Goal: Task Accomplishment & Management: Use online tool/utility

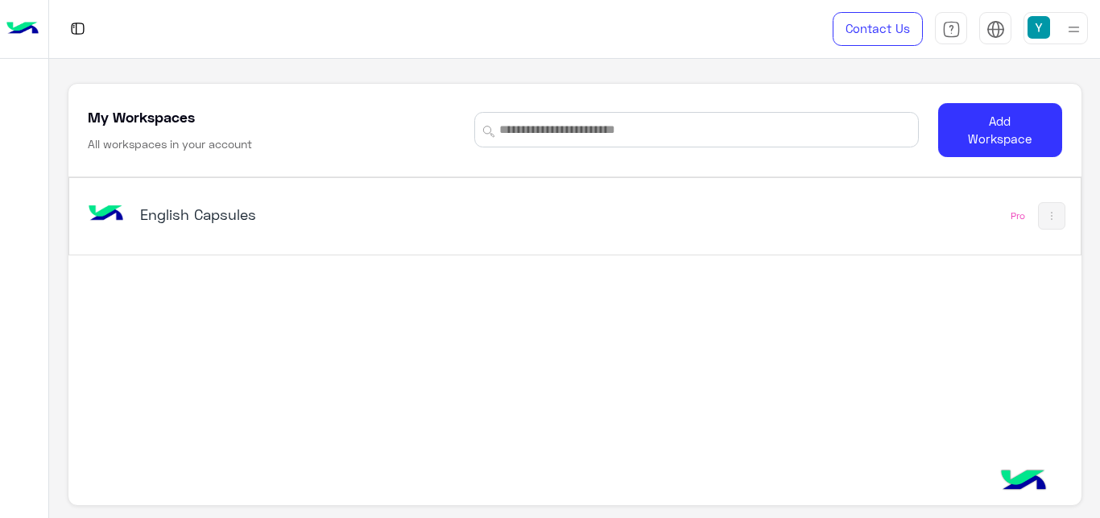
click at [187, 218] on h5 "English Capsules" at bounding box center [316, 213] width 353 height 19
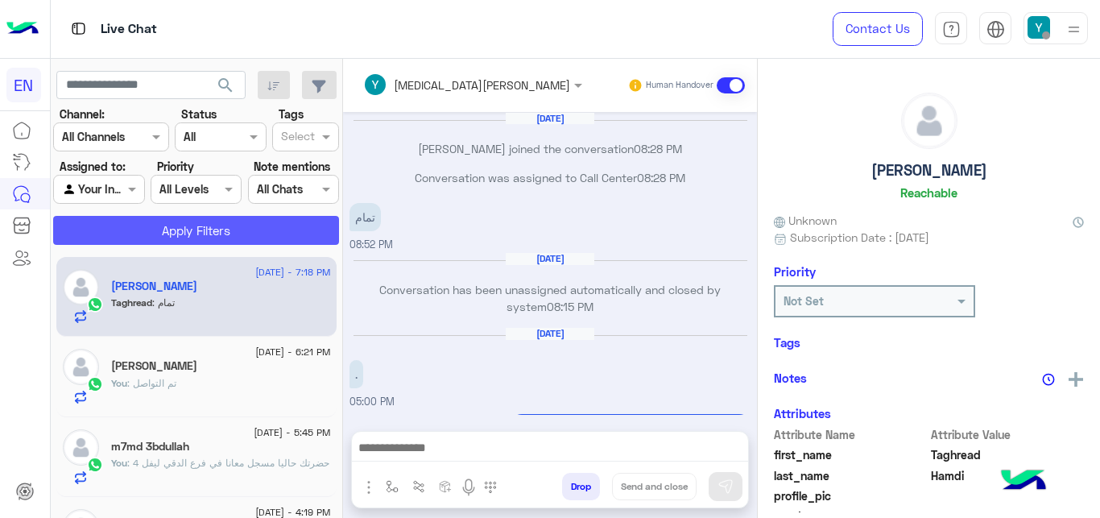
scroll to position [295, 0]
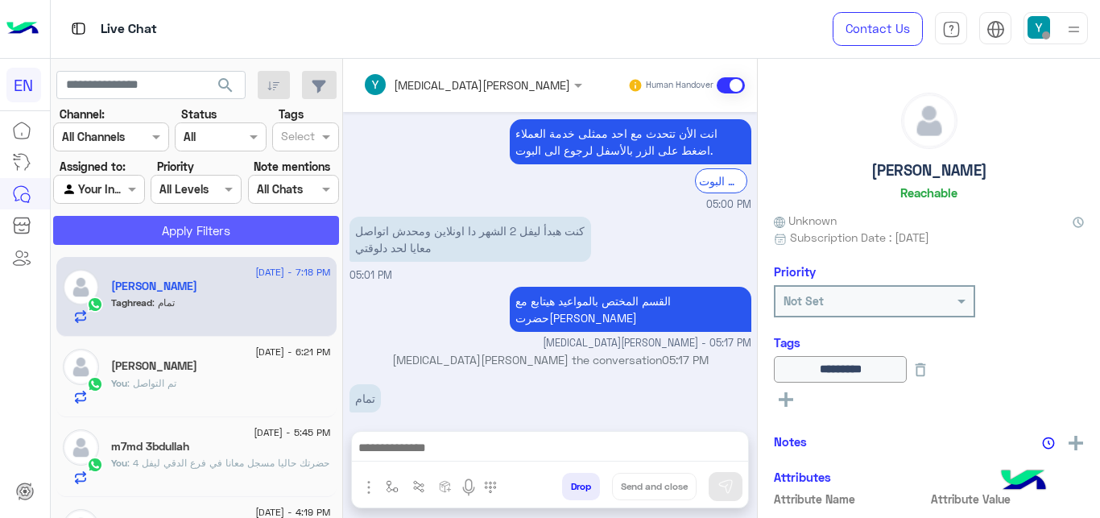
click at [237, 224] on button "Apply Filters" at bounding box center [196, 230] width 286 height 29
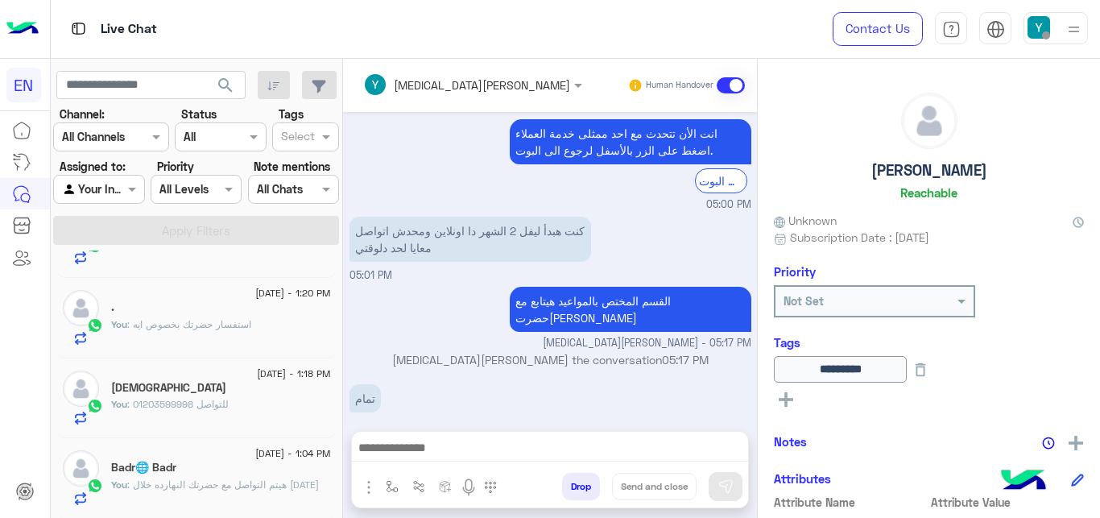
scroll to position [8, 0]
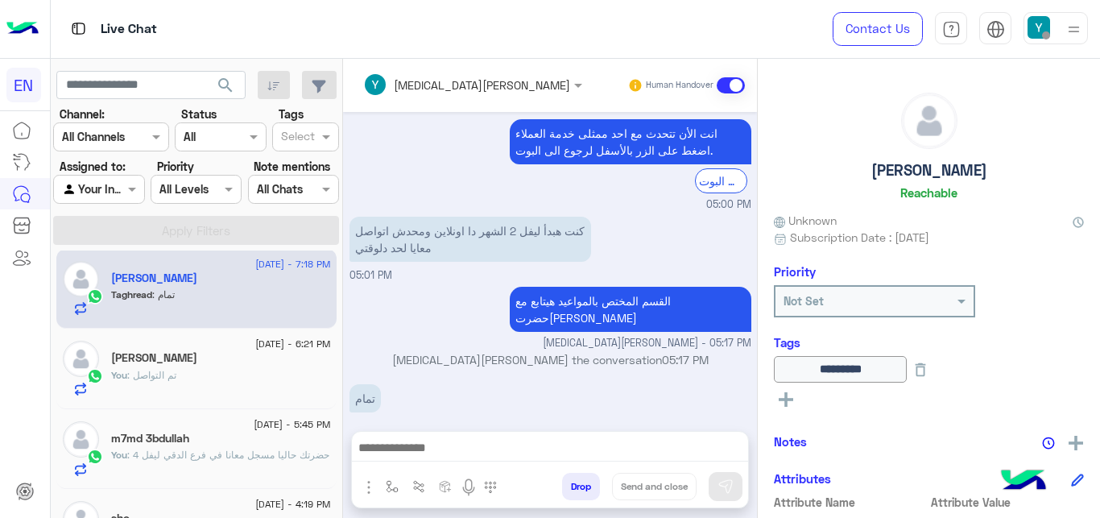
click at [103, 194] on div at bounding box center [98, 189] width 89 height 19
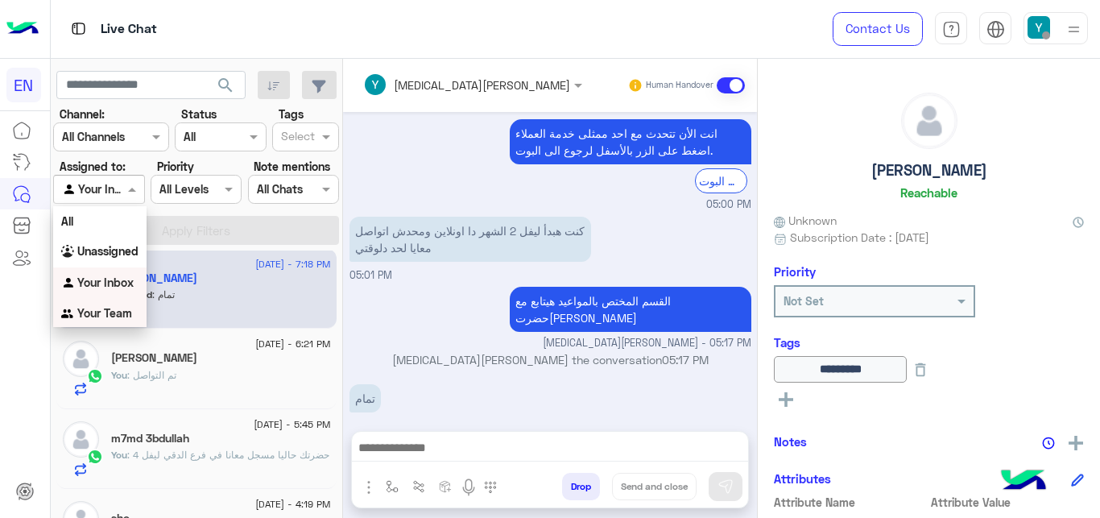
click at [89, 306] on div "Your Team" at bounding box center [99, 313] width 93 height 31
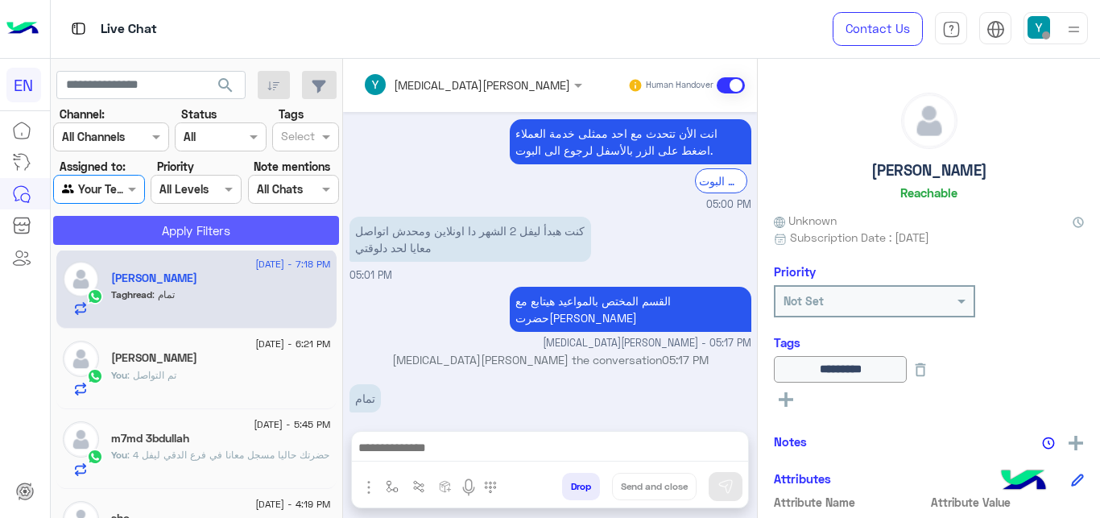
click at [154, 236] on button "Apply Filters" at bounding box center [196, 230] width 286 height 29
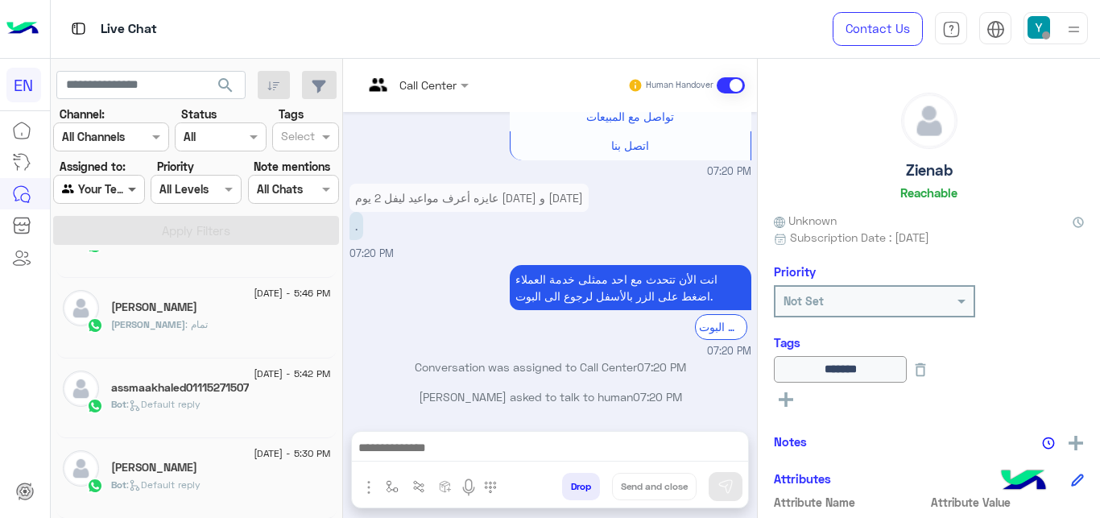
scroll to position [8, 0]
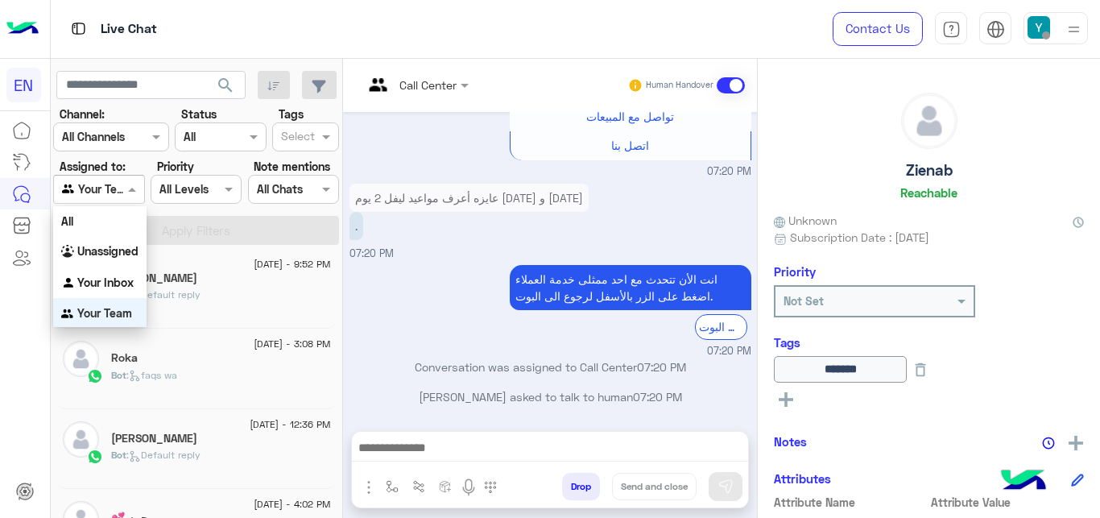
click at [135, 191] on span at bounding box center [134, 188] width 20 height 17
click at [122, 253] on b "Unassigned" at bounding box center [107, 249] width 61 height 14
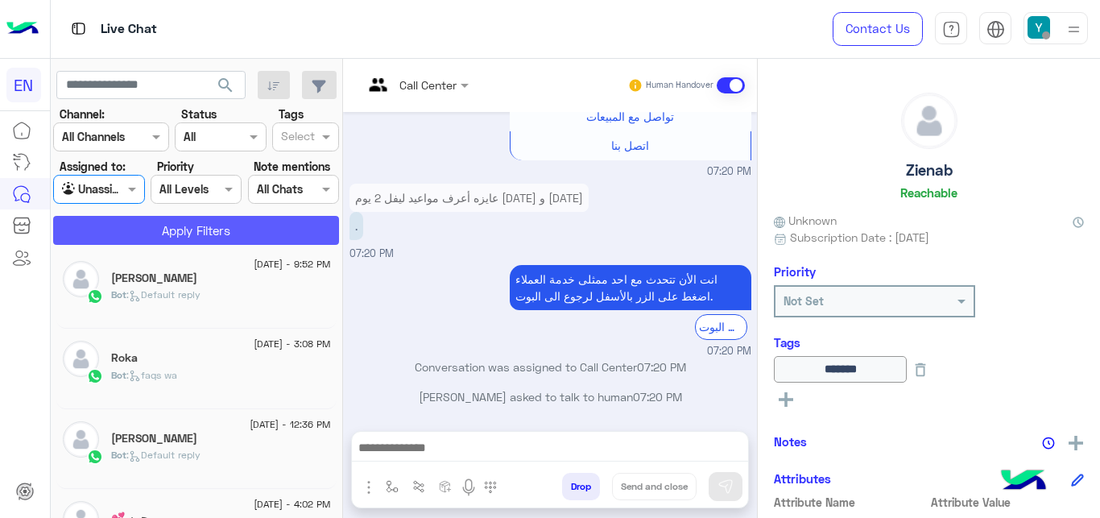
click at [144, 233] on button "Apply Filters" at bounding box center [196, 230] width 286 height 29
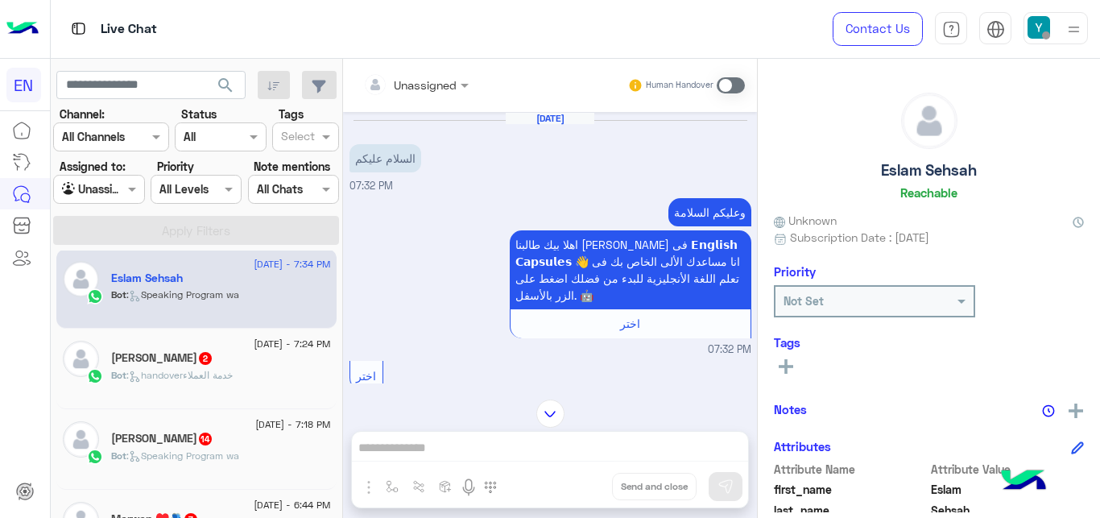
click at [422, 88] on input "text" at bounding box center [395, 84] width 65 height 17
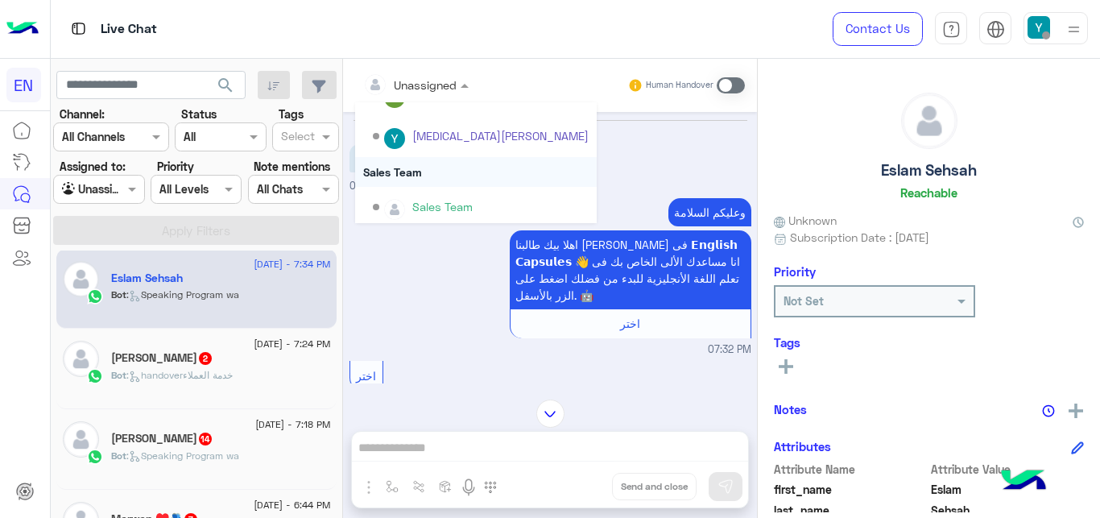
scroll to position [267, 0]
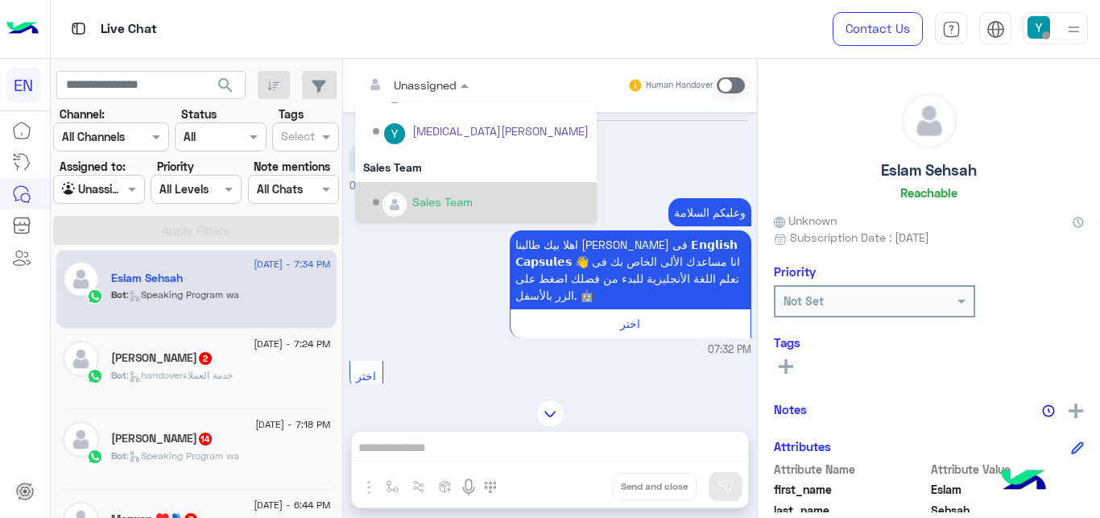
click at [427, 189] on div "Sales Team" at bounding box center [481, 202] width 216 height 28
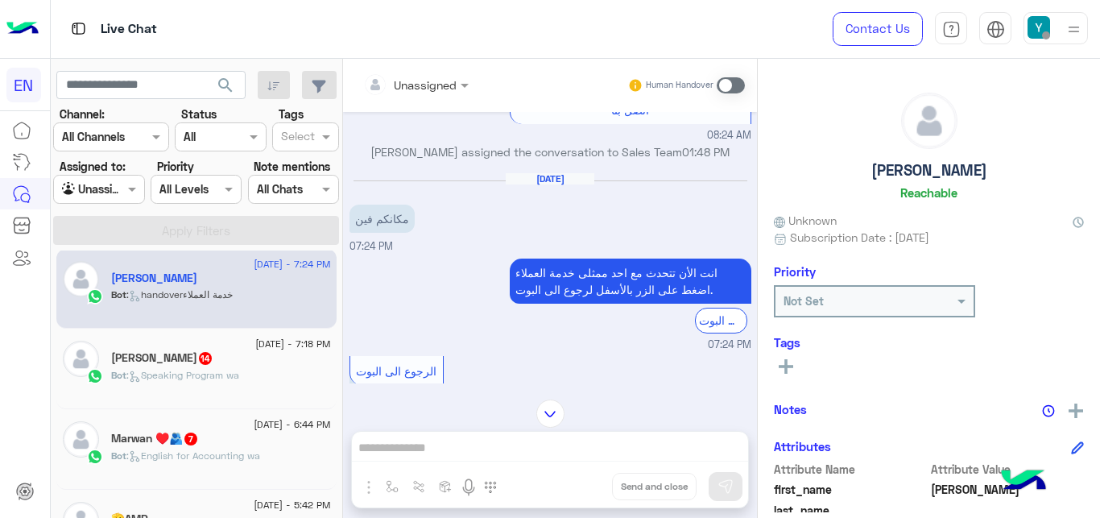
scroll to position [2032, 0]
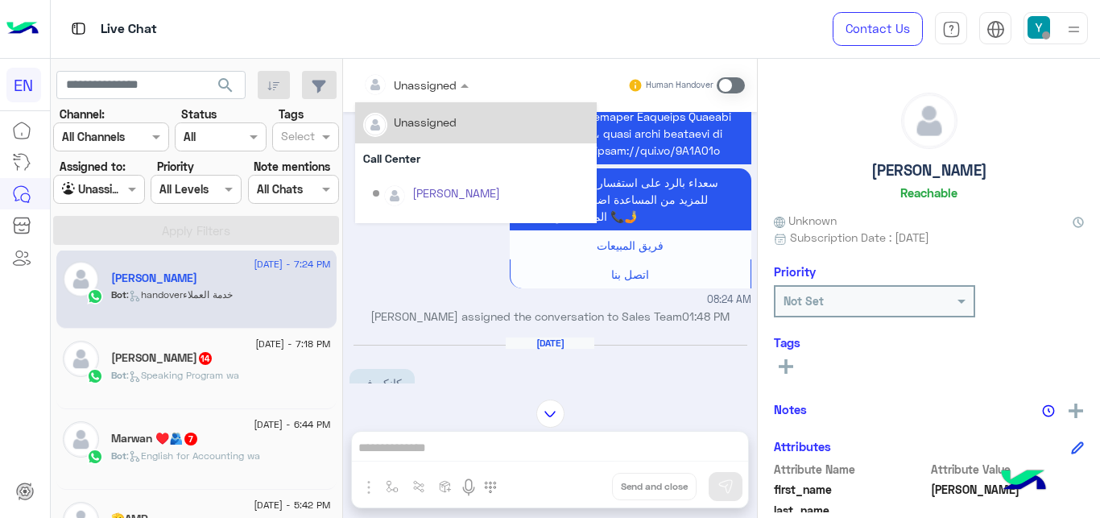
click at [432, 71] on div "Unassigned" at bounding box center [409, 84] width 93 height 32
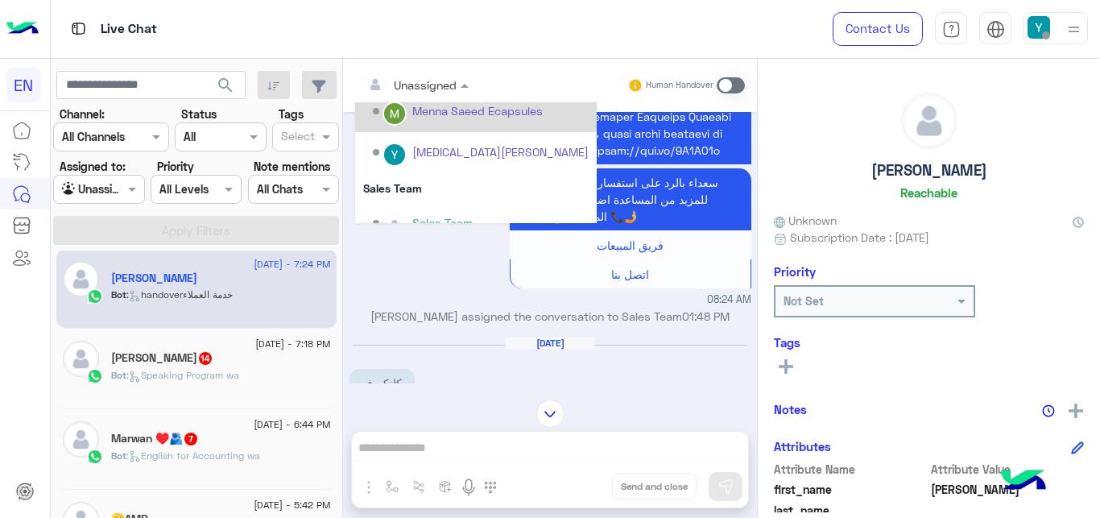
scroll to position [267, 0]
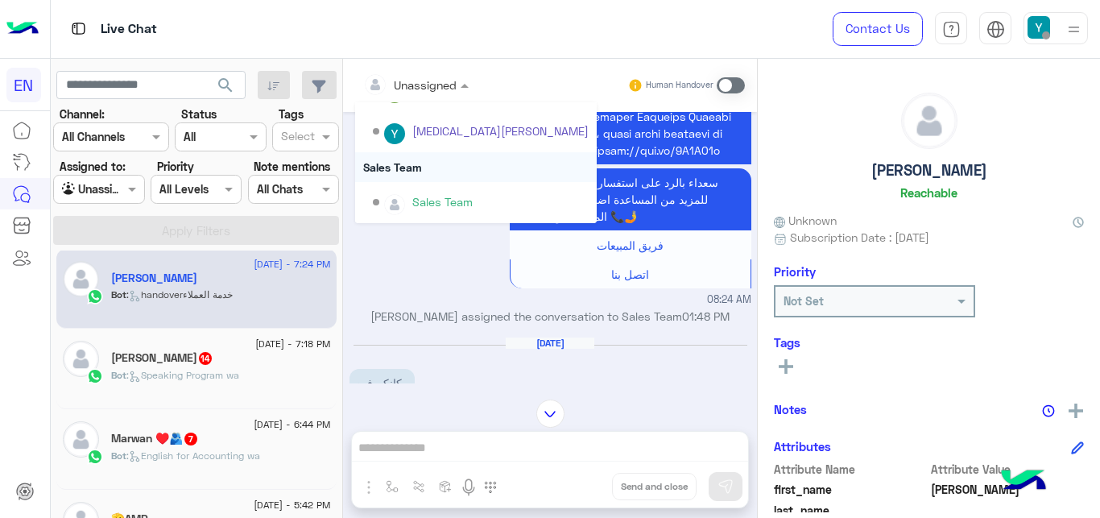
click at [428, 165] on div "Sales Team" at bounding box center [476, 167] width 242 height 30
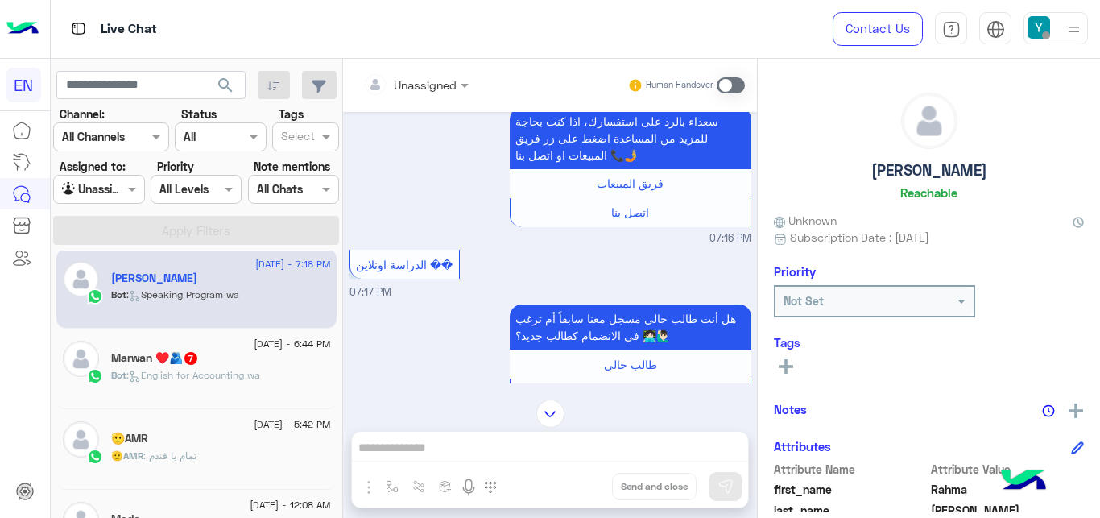
scroll to position [541, 0]
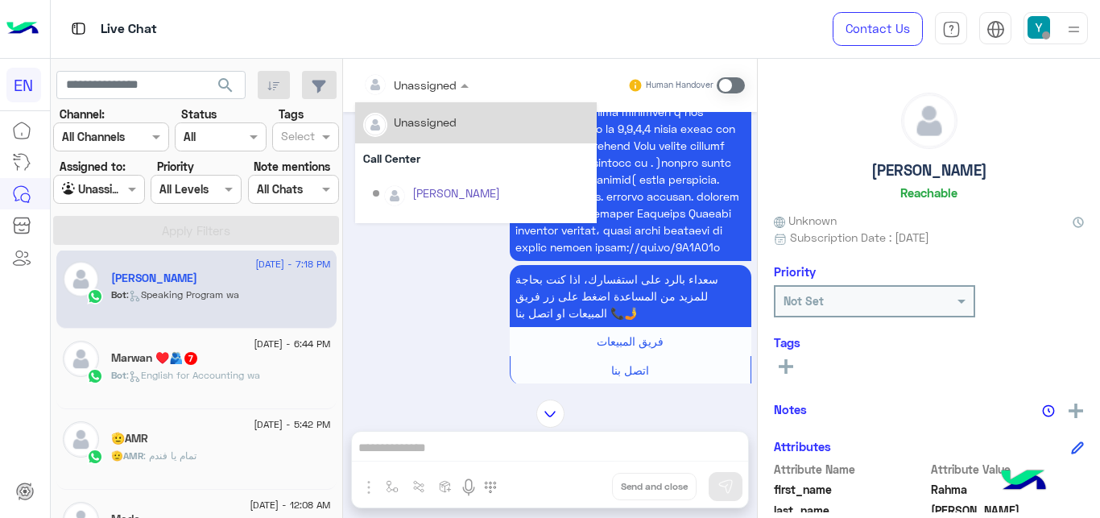
click at [459, 85] on span at bounding box center [466, 84] width 20 height 17
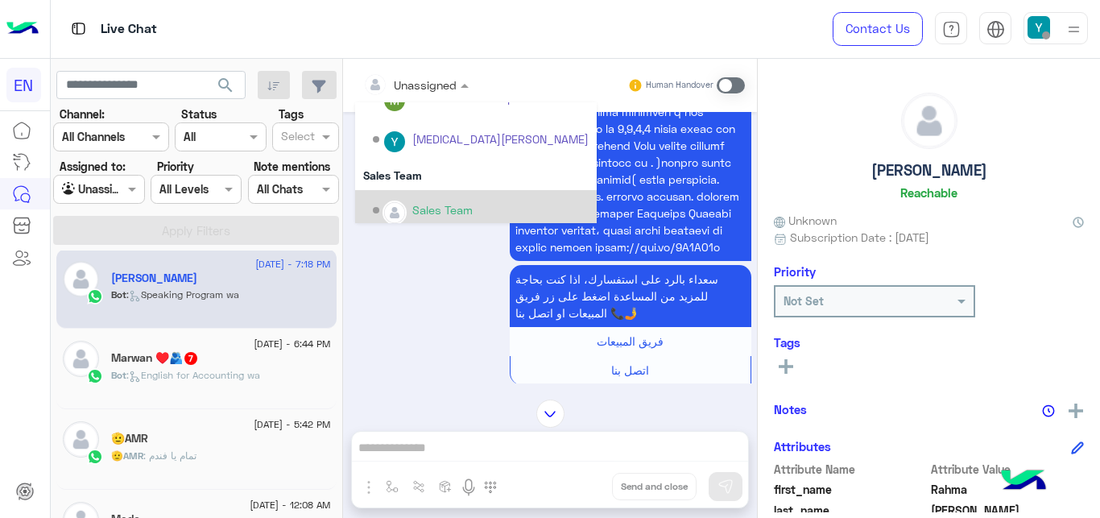
scroll to position [267, 0]
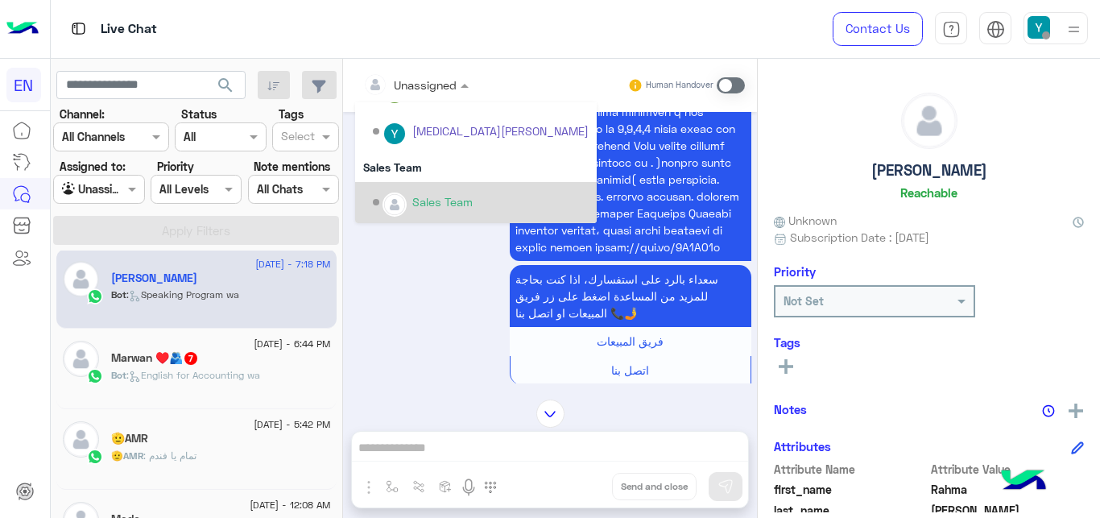
click at [412, 188] on div "Sales Team" at bounding box center [476, 202] width 242 height 41
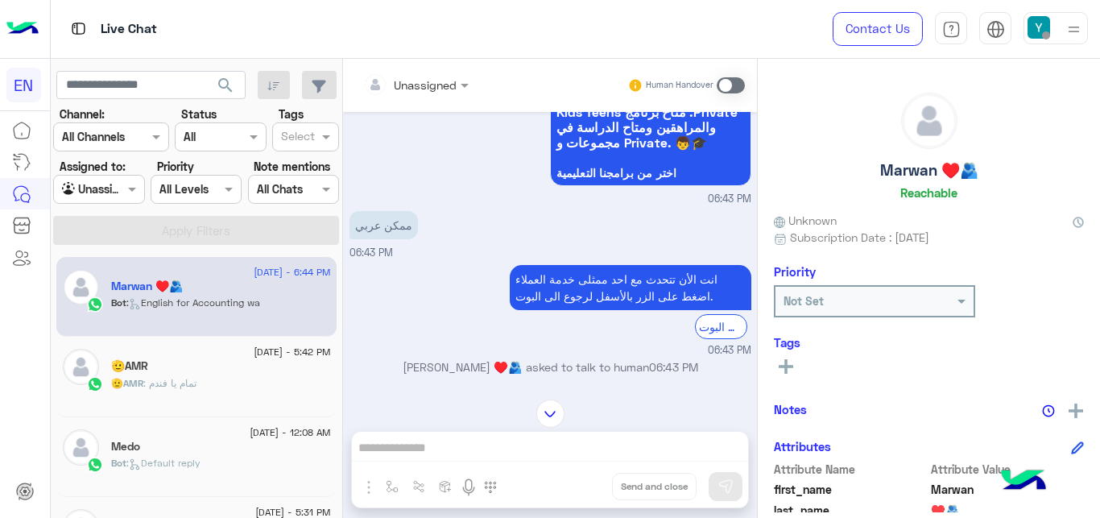
scroll to position [663, 0]
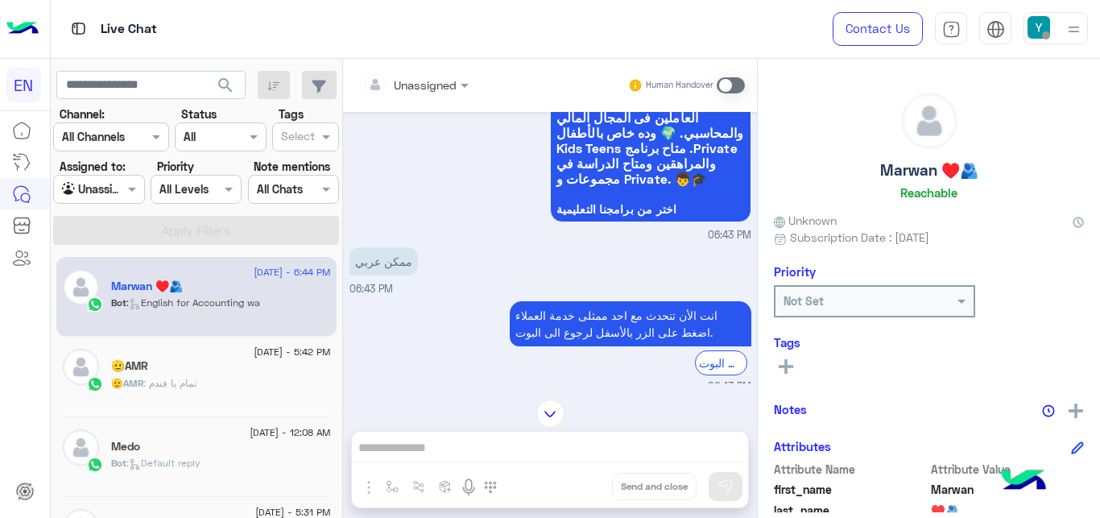
click at [445, 71] on div "Unassigned" at bounding box center [409, 84] width 93 height 32
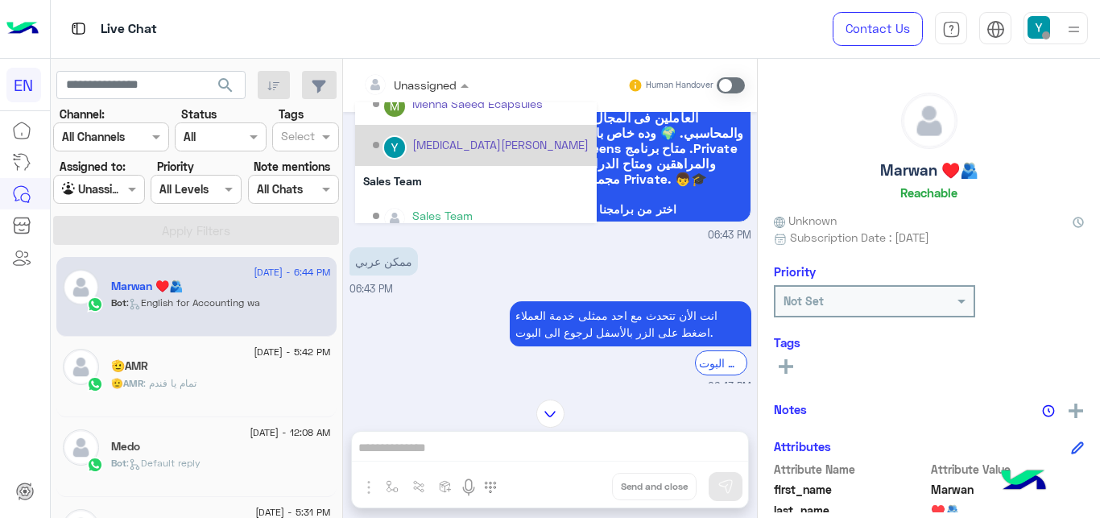
scroll to position [267, 0]
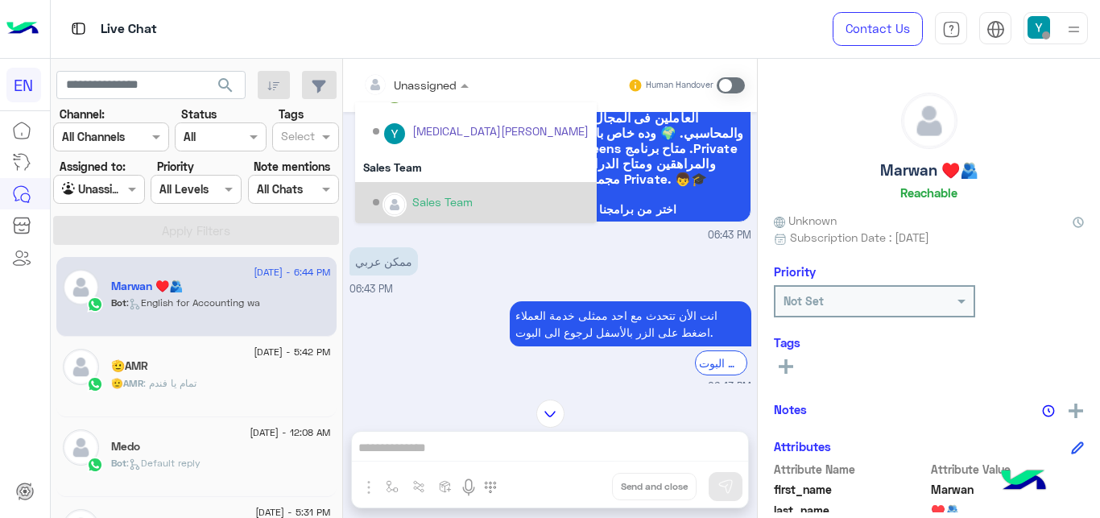
click at [428, 188] on div "Sales Team" at bounding box center [476, 202] width 242 height 41
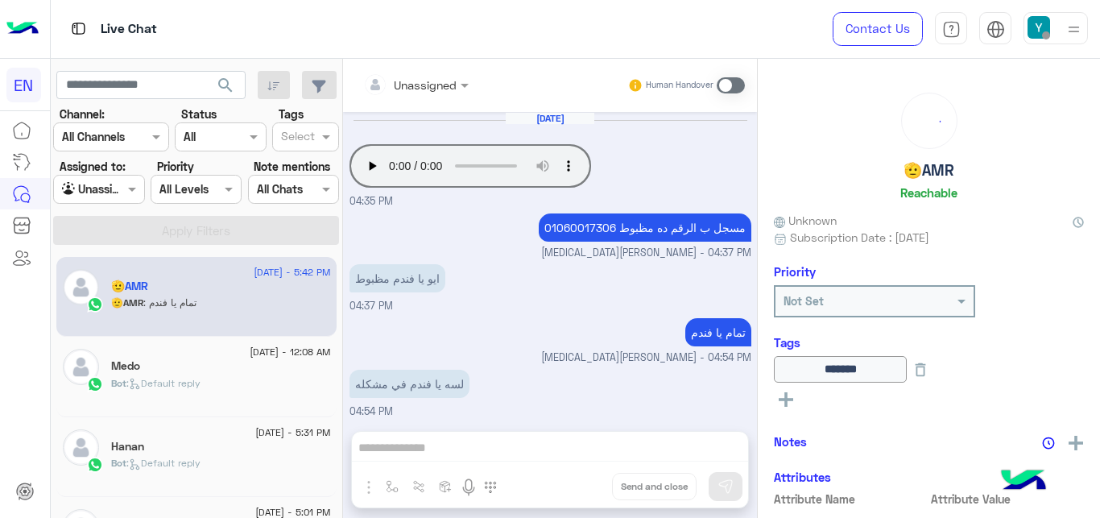
scroll to position [250, 0]
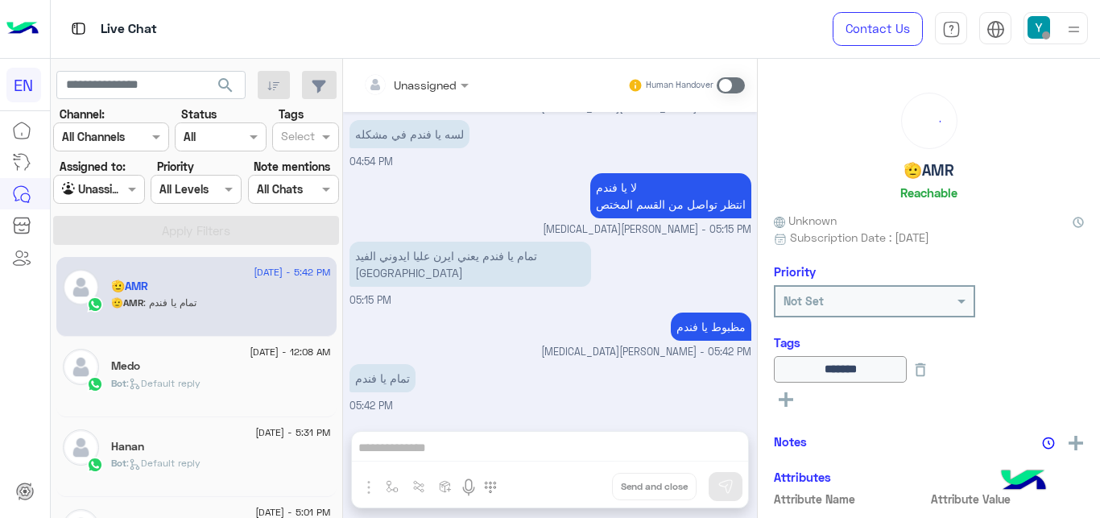
click at [136, 201] on div "Agent Filter Unassigned" at bounding box center [98, 189] width 91 height 29
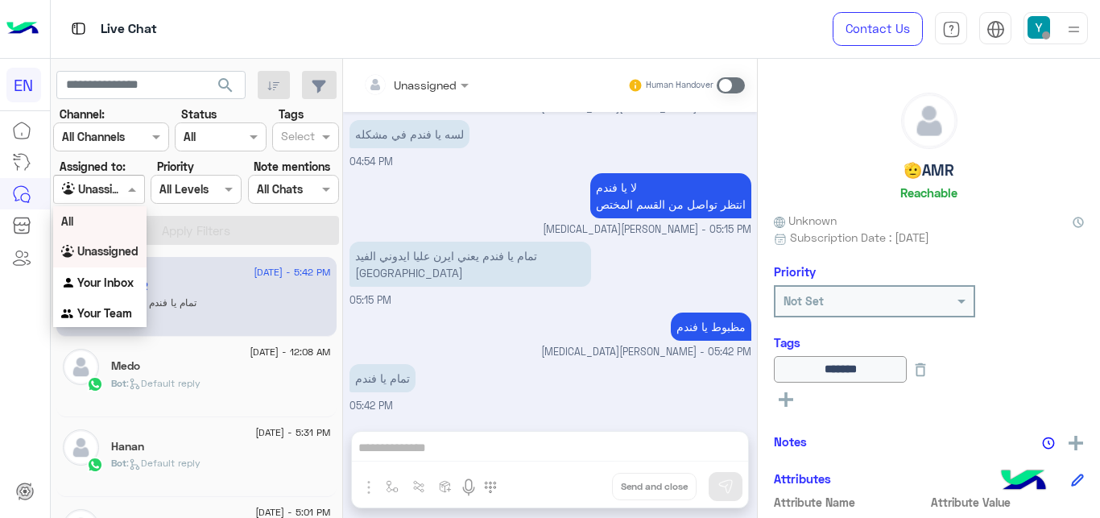
click at [113, 232] on div "All" at bounding box center [99, 221] width 93 height 30
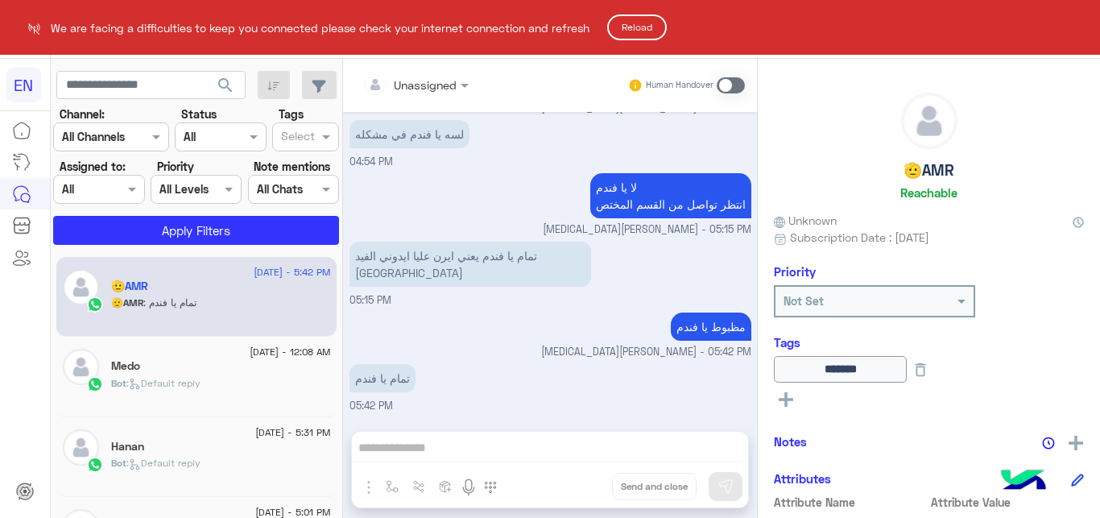
click at [667, 27] on button "Reload" at bounding box center [637, 27] width 60 height 26
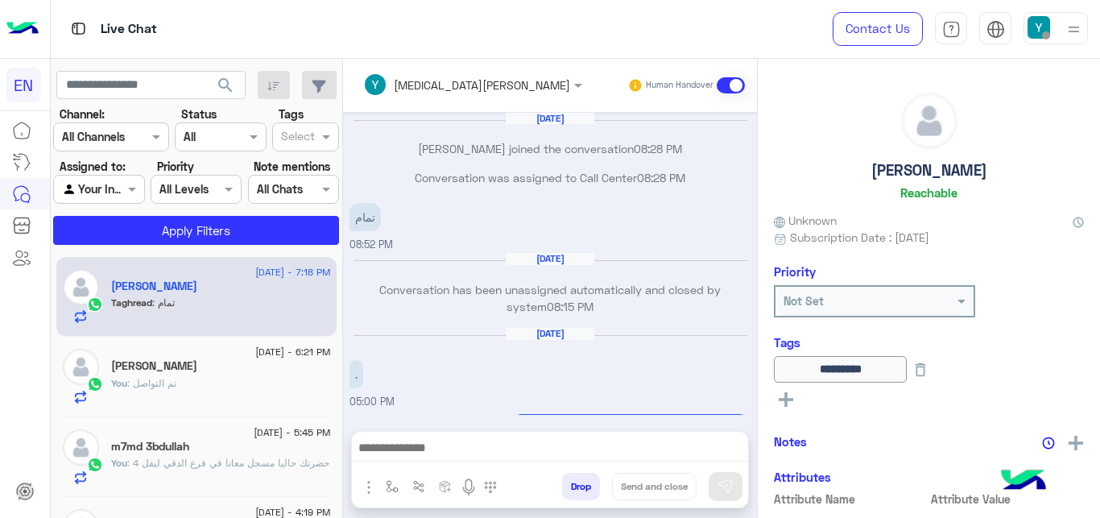
scroll to position [295, 0]
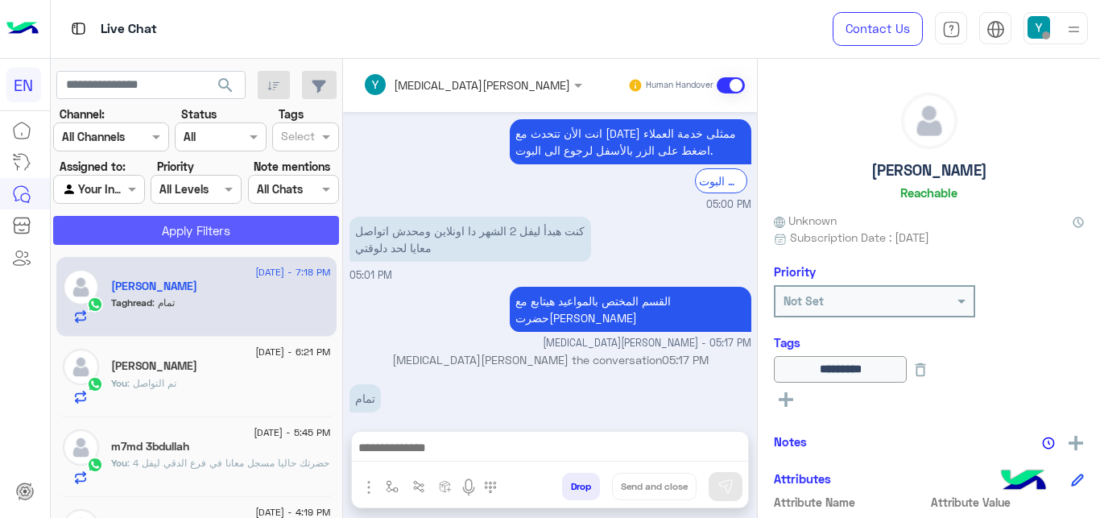
click at [229, 237] on button "Apply Filters" at bounding box center [196, 230] width 286 height 29
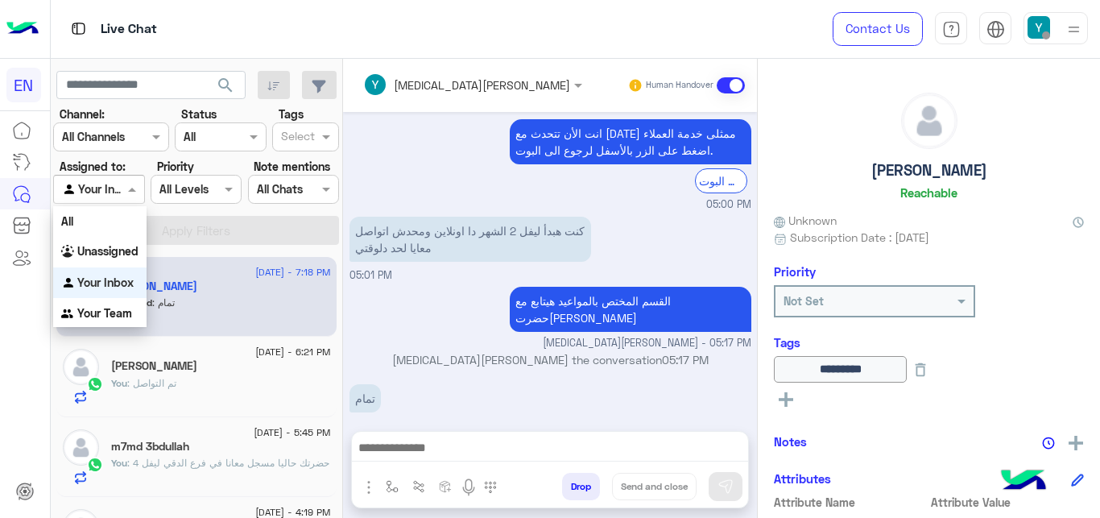
click at [97, 189] on input "text" at bounding box center [80, 189] width 37 height 17
click at [101, 265] on div "Unassigned" at bounding box center [99, 251] width 93 height 31
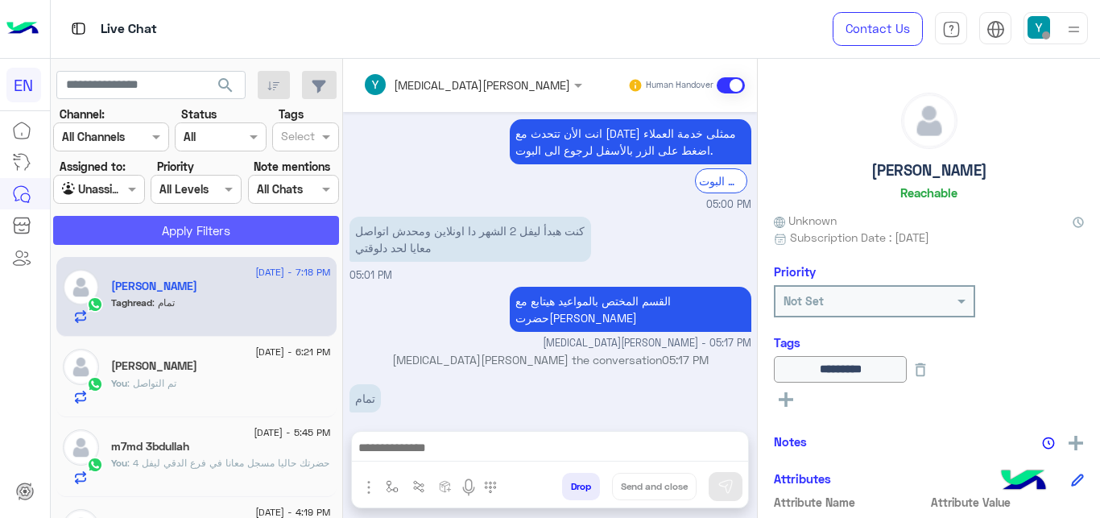
click at [131, 229] on button "Apply Filters" at bounding box center [196, 230] width 286 height 29
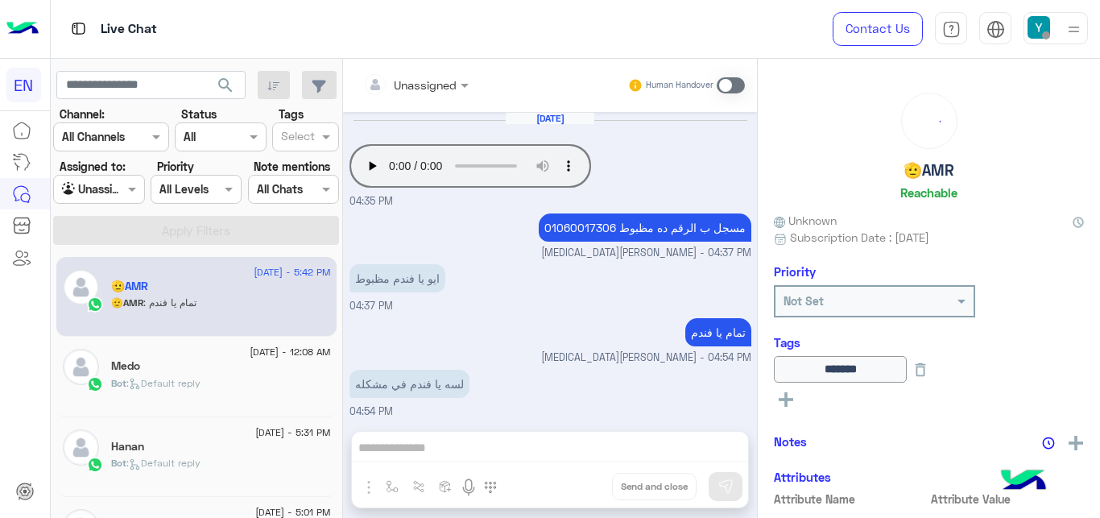
scroll to position [250, 0]
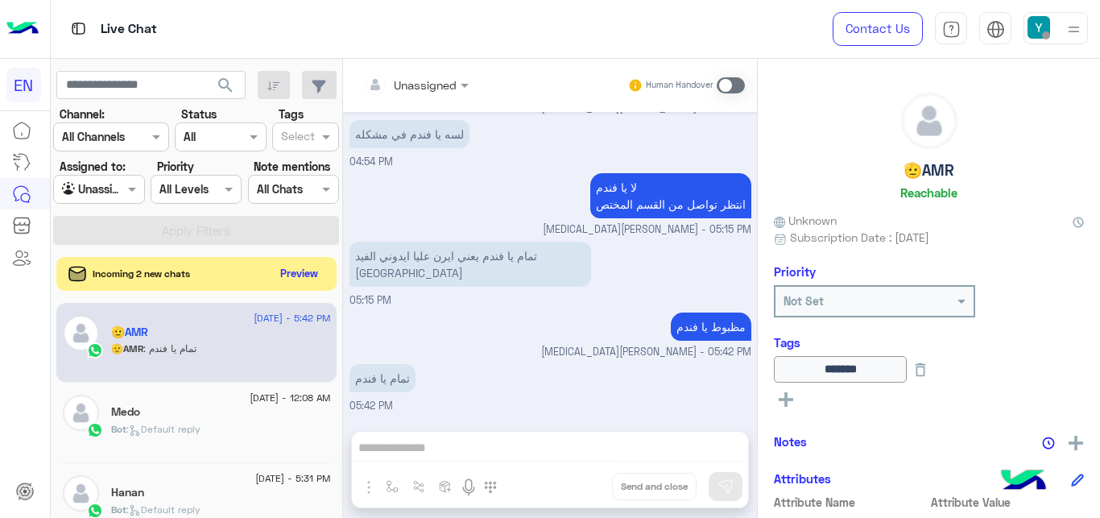
click at [299, 272] on button "Preview" at bounding box center [300, 273] width 50 height 22
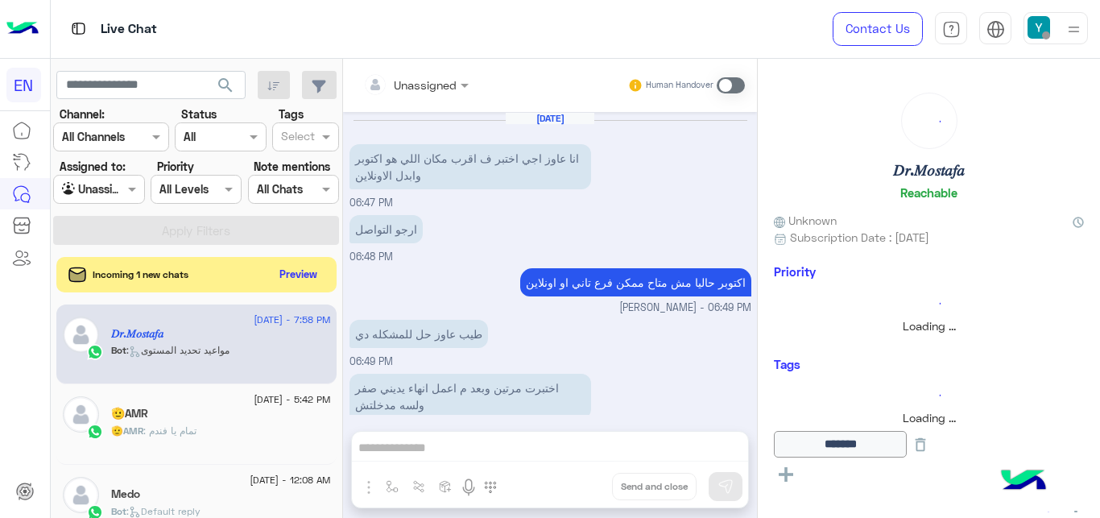
scroll to position [902, 0]
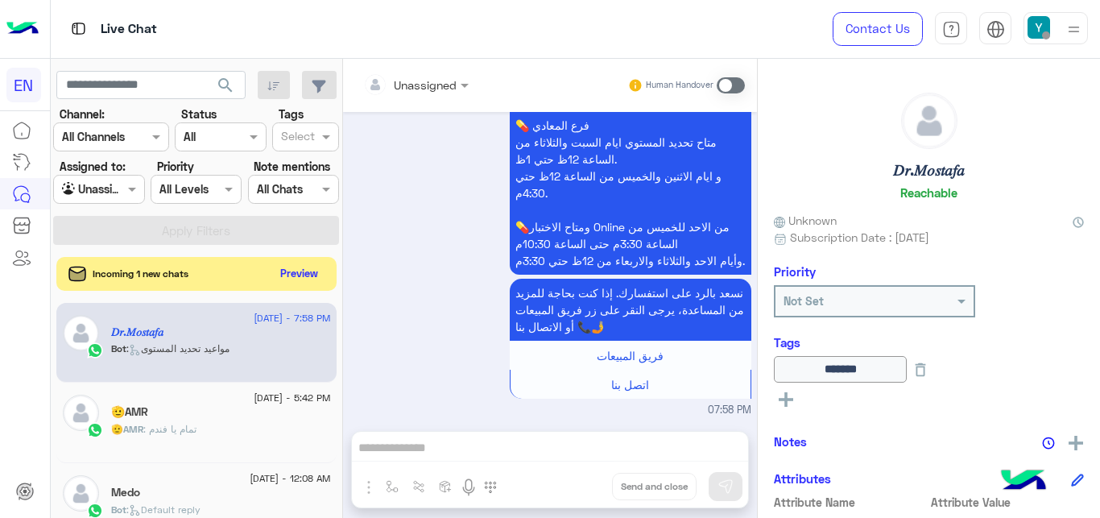
click at [282, 272] on button "Preview" at bounding box center [300, 273] width 50 height 22
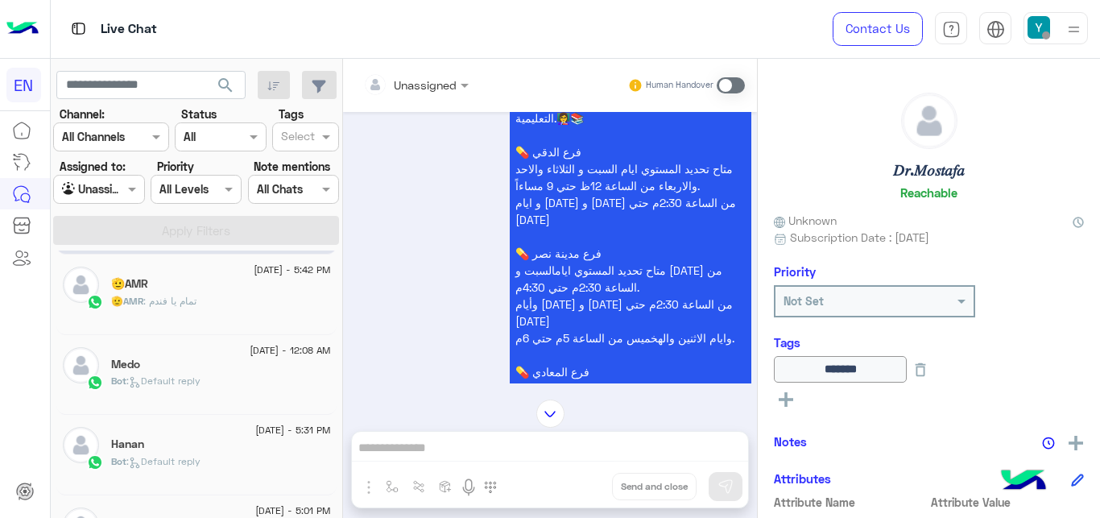
scroll to position [0, 0]
